Goal: Information Seeking & Learning: Learn about a topic

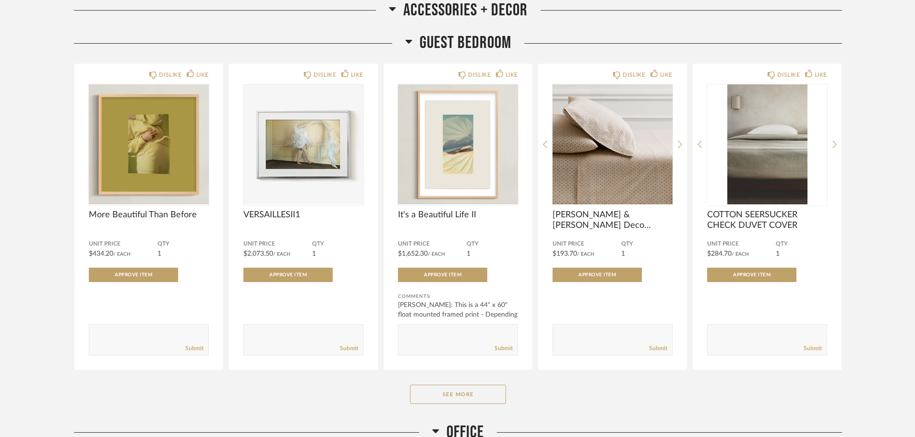
scroll to position [1296, 0]
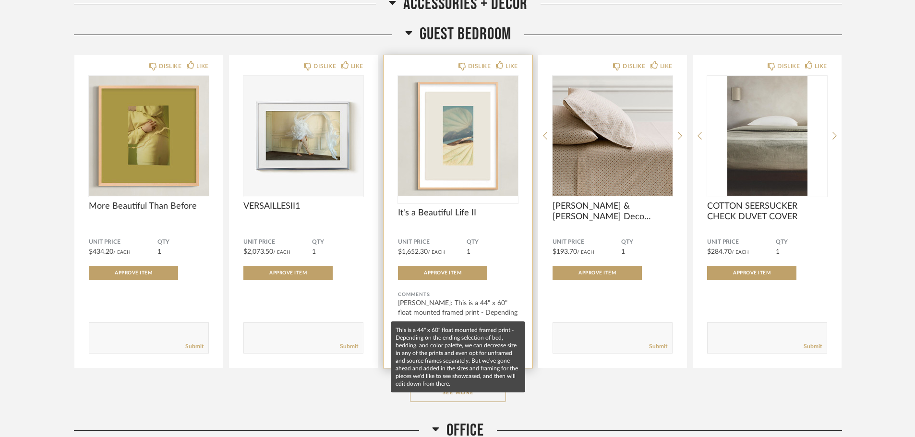
click at [458, 311] on div "[PERSON_NAME]: This is a 44" x 60" float mounted framed print - Depending on ..." at bounding box center [458, 313] width 120 height 29
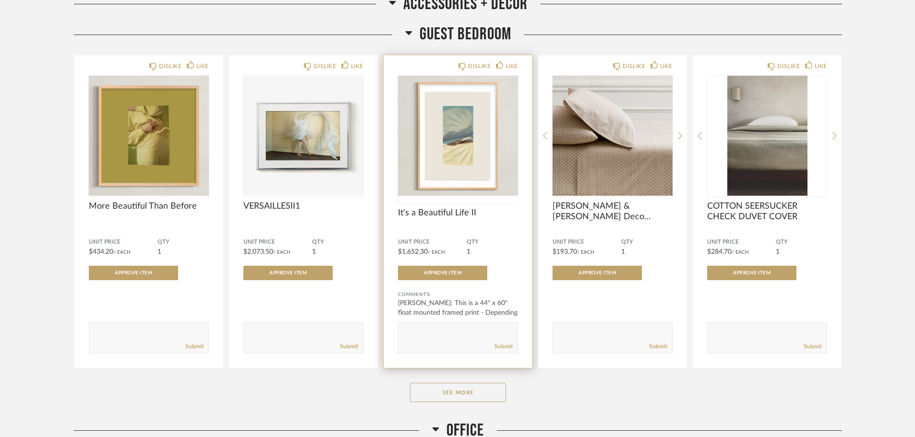
click at [483, 166] on img "0" at bounding box center [458, 136] width 120 height 120
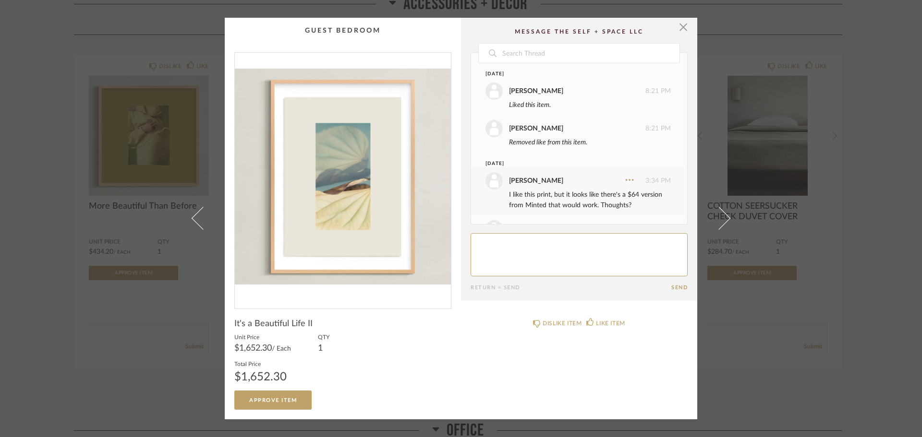
scroll to position [100, 0]
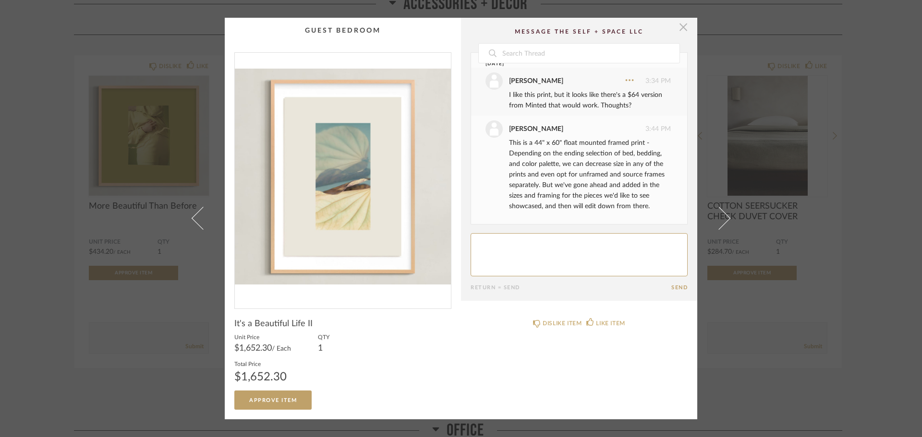
click at [681, 27] on span "button" at bounding box center [683, 27] width 19 height 19
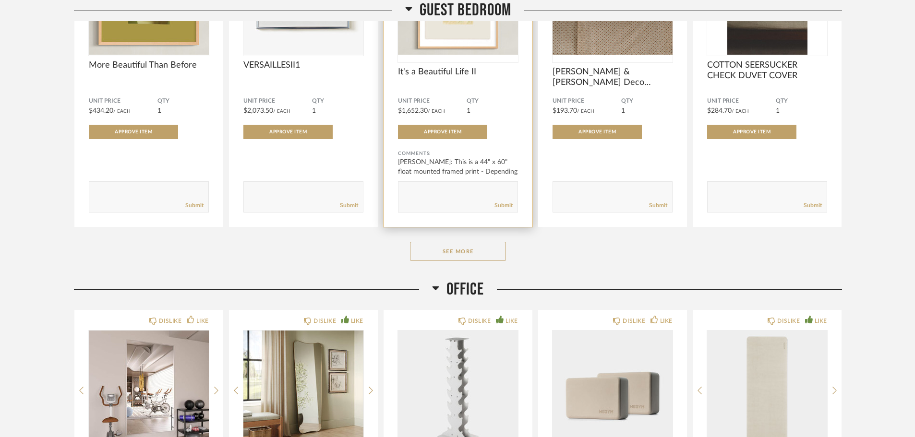
scroll to position [1440, 0]
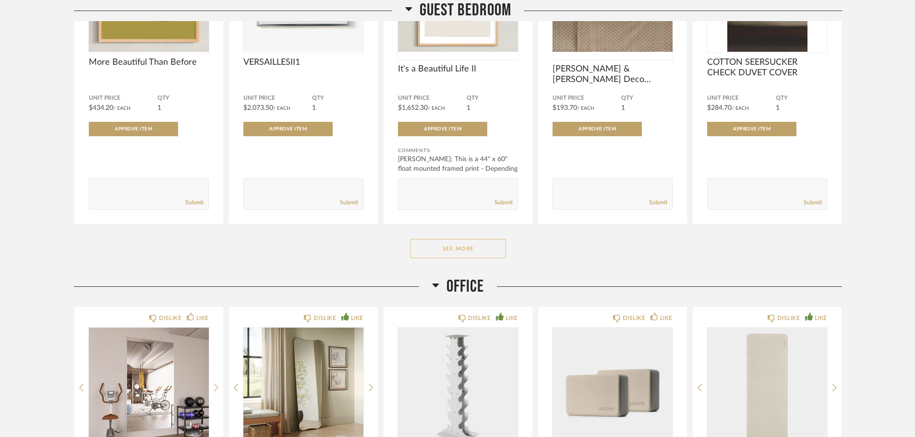
click at [494, 251] on button "See More" at bounding box center [458, 248] width 96 height 19
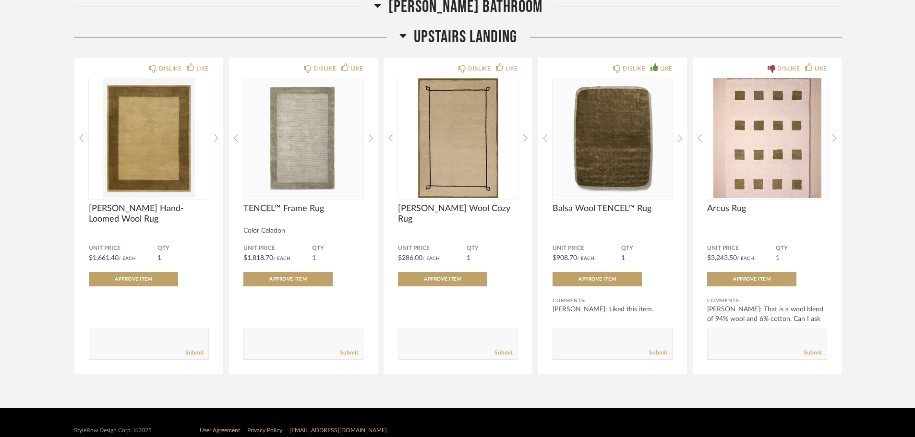
scroll to position [4510, 0]
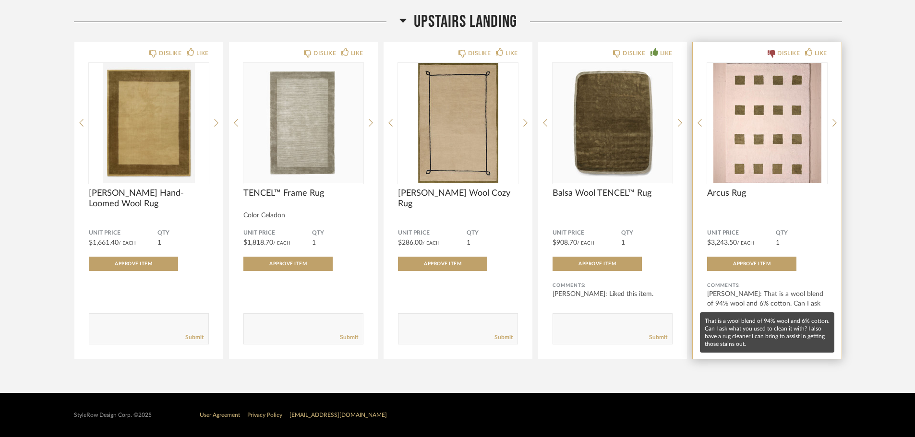
click at [783, 299] on div "[PERSON_NAME]: That is a wool blend of 94% wool and 6% cotton. Can I ask wh..." at bounding box center [767, 304] width 120 height 29
click at [816, 303] on div "[PERSON_NAME]: That is a wool blend of 94% wool and 6% cotton. Can I ask wh..." at bounding box center [767, 304] width 120 height 29
click at [718, 299] on div "[PERSON_NAME]: That is a wool blend of 94% wool and 6% cotton. Can I ask wh..." at bounding box center [767, 304] width 120 height 29
click at [794, 297] on div "[PERSON_NAME]: That is a wool blend of 94% wool and 6% cotton. Can I ask wh..." at bounding box center [767, 304] width 120 height 29
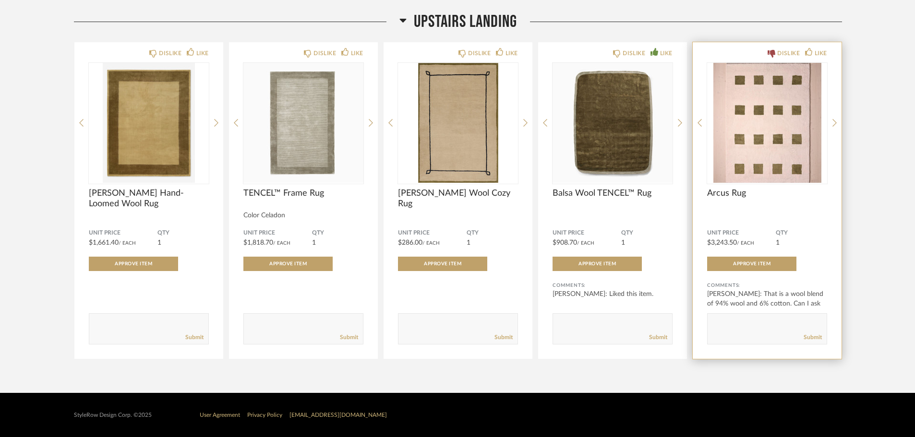
click at [719, 289] on div "Comments:" at bounding box center [767, 286] width 120 height 10
click at [712, 55] on div "DISLIKE LIKE" at bounding box center [767, 52] width 120 height 8
click at [739, 203] on span "Arcus Rug" at bounding box center [767, 200] width 120 height 11
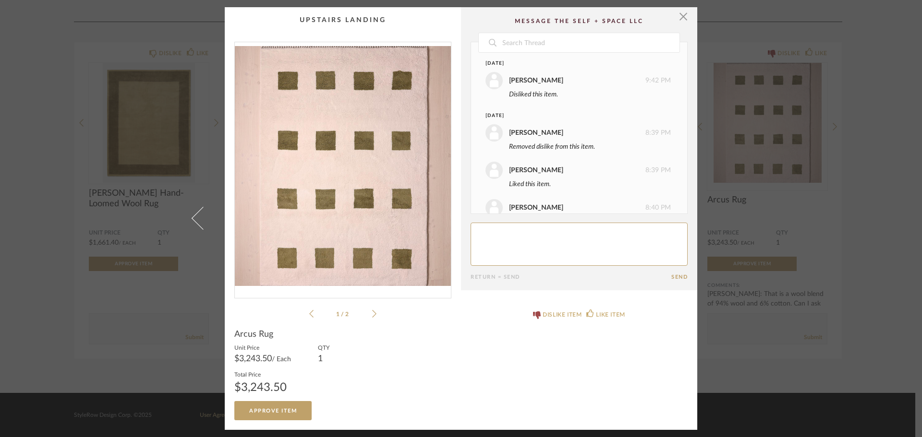
scroll to position [334, 0]
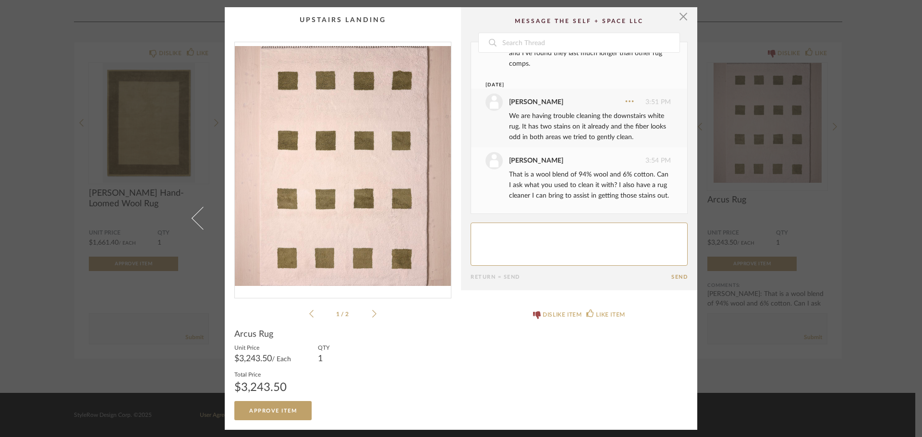
click at [540, 234] on textarea at bounding box center [579, 244] width 217 height 43
click at [678, 14] on span "button" at bounding box center [683, 16] width 19 height 19
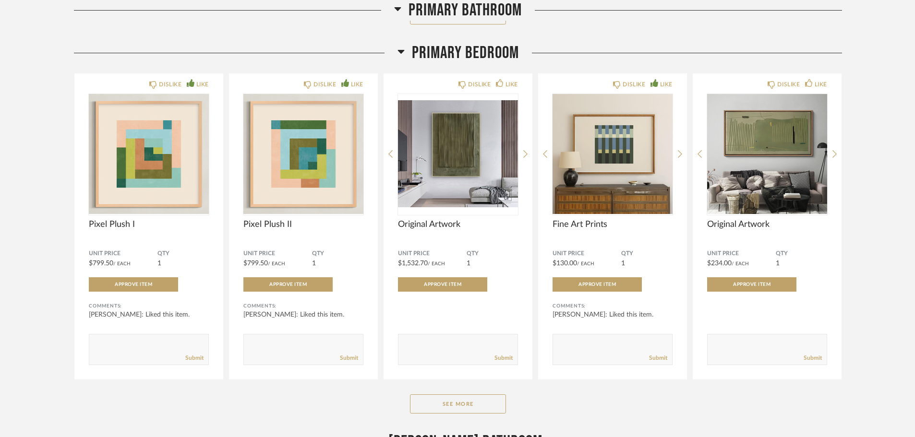
scroll to position [3694, 0]
